Goal: Task Accomplishment & Management: Complete application form

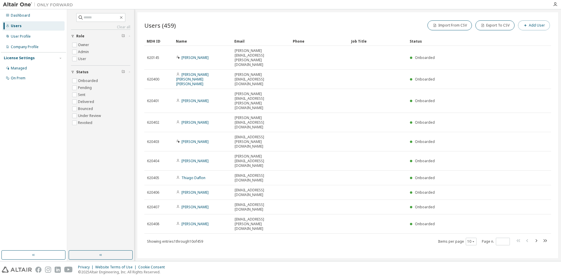
click at [537, 28] on button "Add User" at bounding box center [534, 25] width 32 height 10
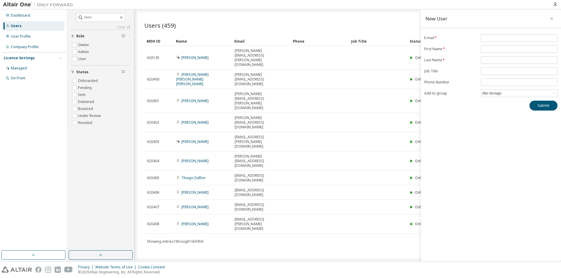
click at [515, 34] on div "New User E-mail * First Name * Last Name * Job Title Phone Number Add to group …" at bounding box center [490, 135] width 140 height 252
click at [510, 39] on input "email" at bounding box center [519, 38] width 74 height 5
paste input "**********"
type input "**********"
click at [493, 48] on input "text" at bounding box center [519, 49] width 74 height 5
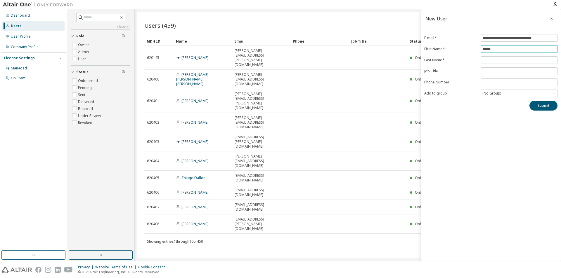
type input "******"
click at [512, 96] on div "(No Group)" at bounding box center [519, 93] width 76 height 7
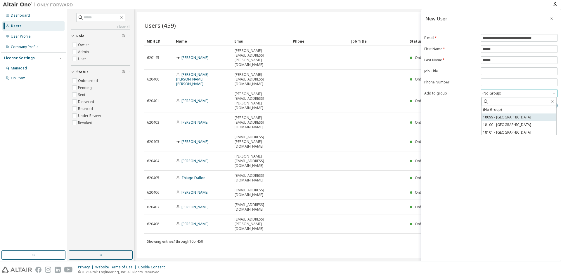
click at [504, 118] on li "18099 - BRAZIL" at bounding box center [518, 118] width 75 height 8
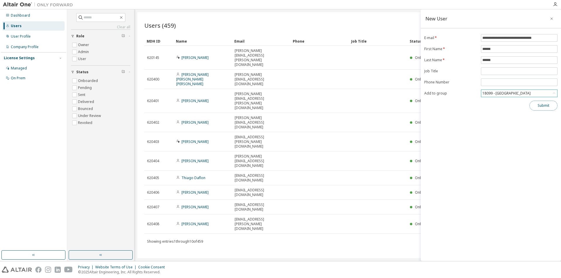
click at [540, 106] on button "Submit" at bounding box center [543, 106] width 28 height 10
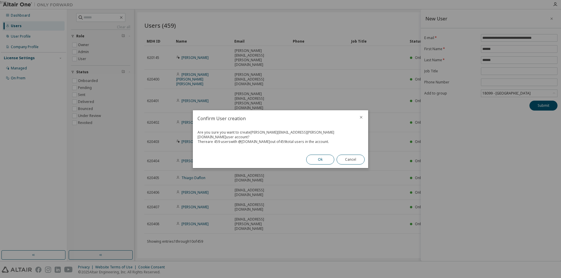
click at [317, 158] on button "Ok" at bounding box center [320, 160] width 28 height 10
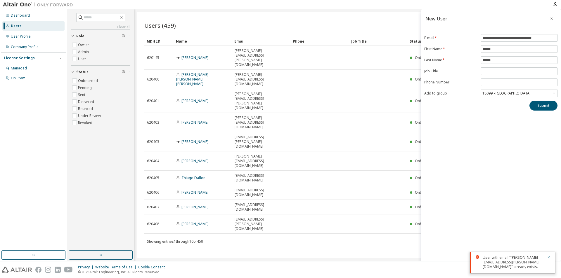
click at [549, 259] on icon "button" at bounding box center [548, 258] width 4 height 4
click at [554, 16] on button "button" at bounding box center [550, 18] width 9 height 9
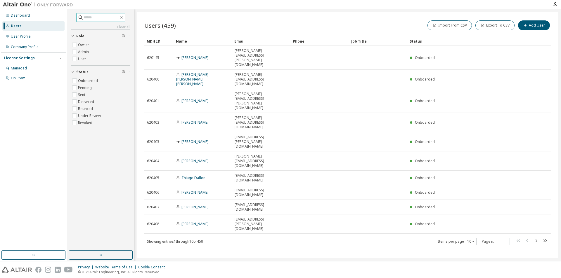
click at [102, 21] on span at bounding box center [100, 17] width 49 height 9
click at [100, 18] on input "text" at bounding box center [100, 18] width 35 height 6
type input "******"
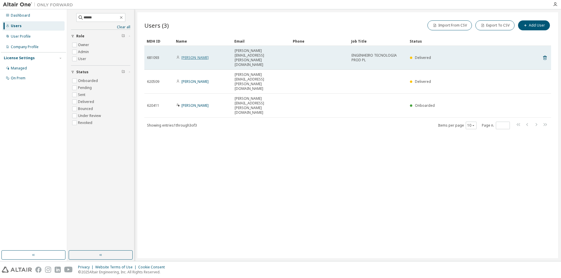
click at [192, 55] on link "Rafael Pires" at bounding box center [194, 57] width 27 height 5
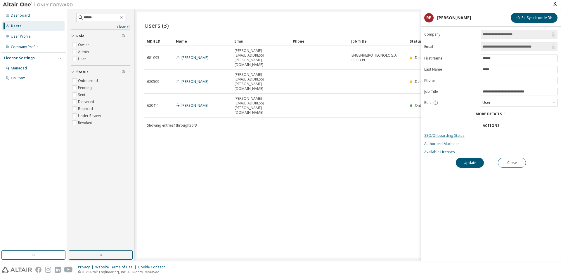
click at [437, 135] on link "SSO/Onboarding Status" at bounding box center [490, 135] width 133 height 5
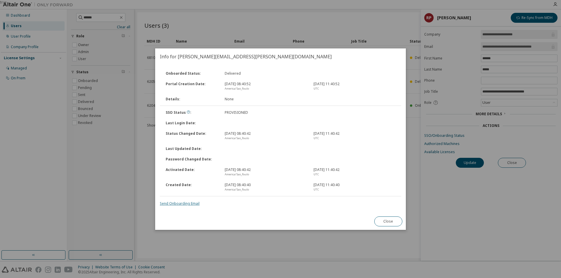
click at [178, 204] on link "Send Onboarding Email" at bounding box center [180, 203] width 40 height 5
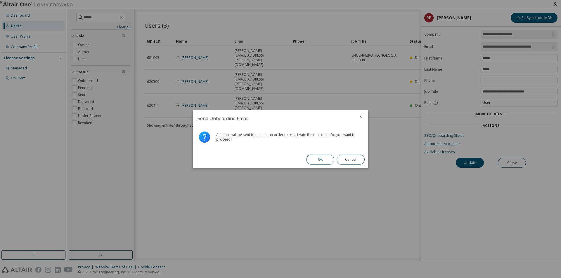
click at [323, 159] on button "Ok" at bounding box center [320, 160] width 28 height 10
click at [348, 162] on button "Close" at bounding box center [350, 160] width 28 height 10
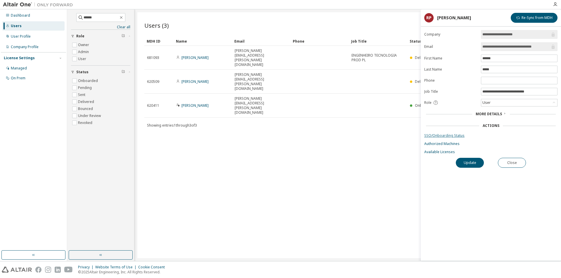
click at [449, 135] on link "SSO/Onboarding Status" at bounding box center [490, 135] width 133 height 5
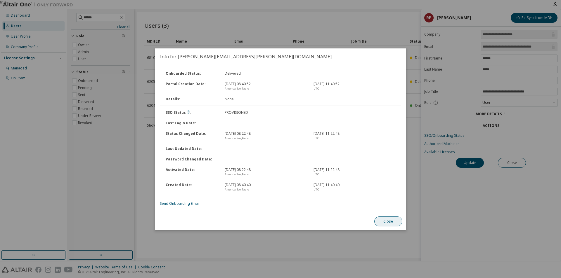
click at [386, 218] on button "Close" at bounding box center [388, 222] width 28 height 10
